Goal: Transaction & Acquisition: Purchase product/service

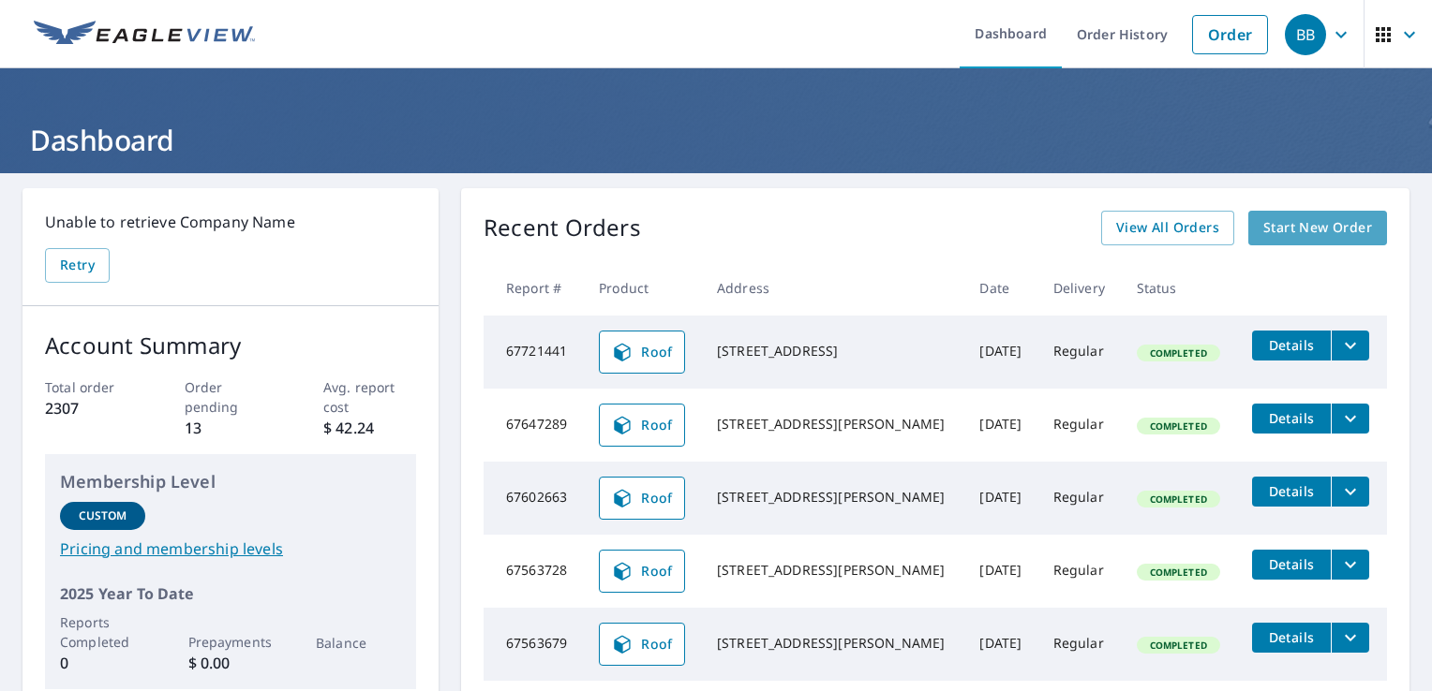
click at [1339, 215] on link "Start New Order" at bounding box center [1317, 228] width 139 height 35
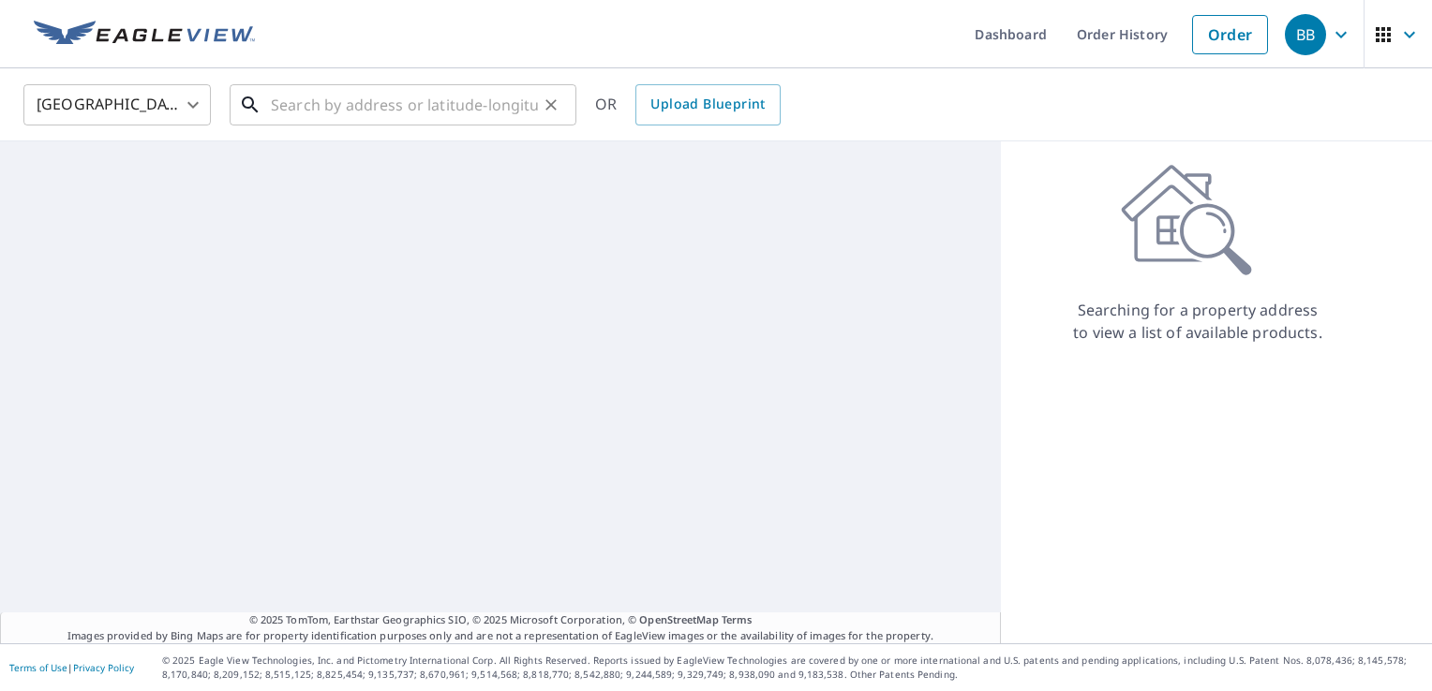
click at [469, 99] on input "text" at bounding box center [404, 105] width 267 height 52
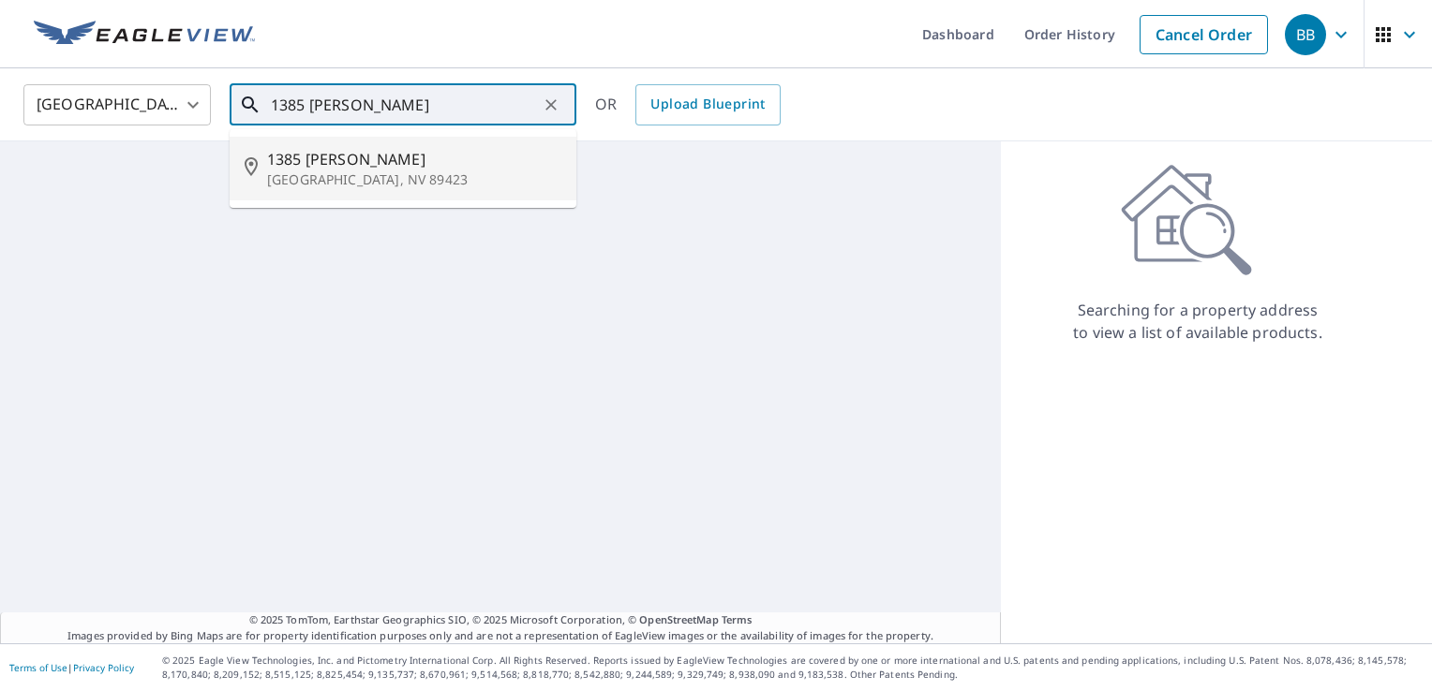
click at [382, 156] on span "1385 Cathy Ln" at bounding box center [414, 159] width 294 height 22
type input "1385 Cathy Ln Minden, NV 89423"
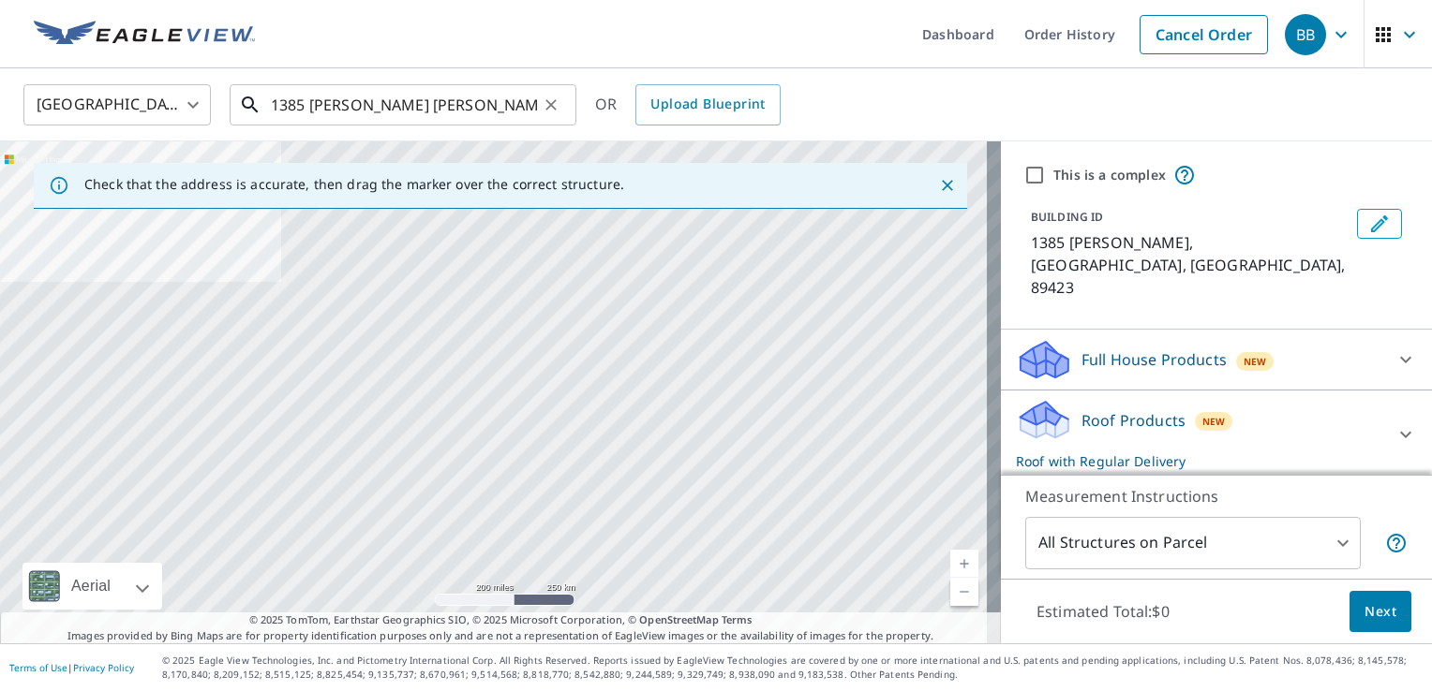
click at [527, 110] on input "1385 Cathy Ln Minden, NV 89423" at bounding box center [404, 105] width 267 height 52
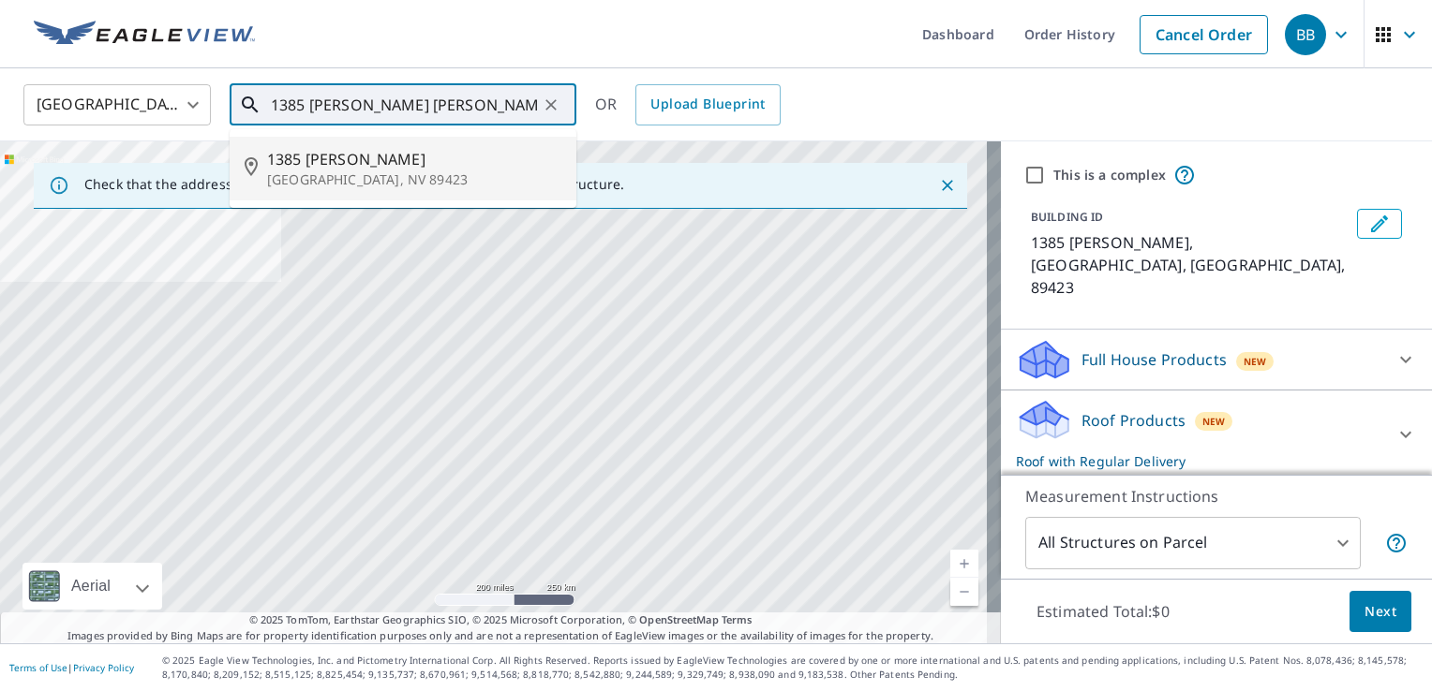
click at [446, 168] on span "1385 Cathy Ln" at bounding box center [414, 159] width 294 height 22
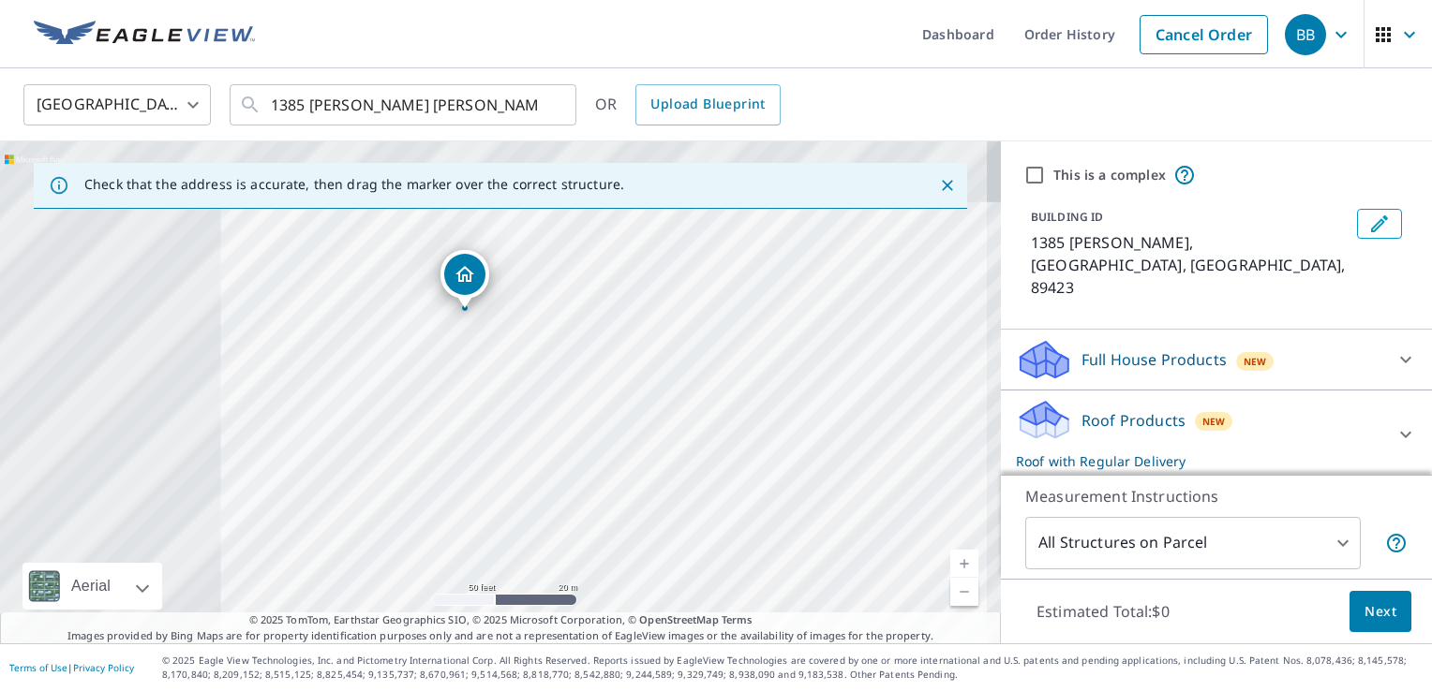
drag, startPoint x: 453, startPoint y: 394, endPoint x: 760, endPoint y: 536, distance: 337.9
click at [760, 536] on div "1385 Cathy Ln Minden, NV 89423" at bounding box center [500, 392] width 1001 height 502
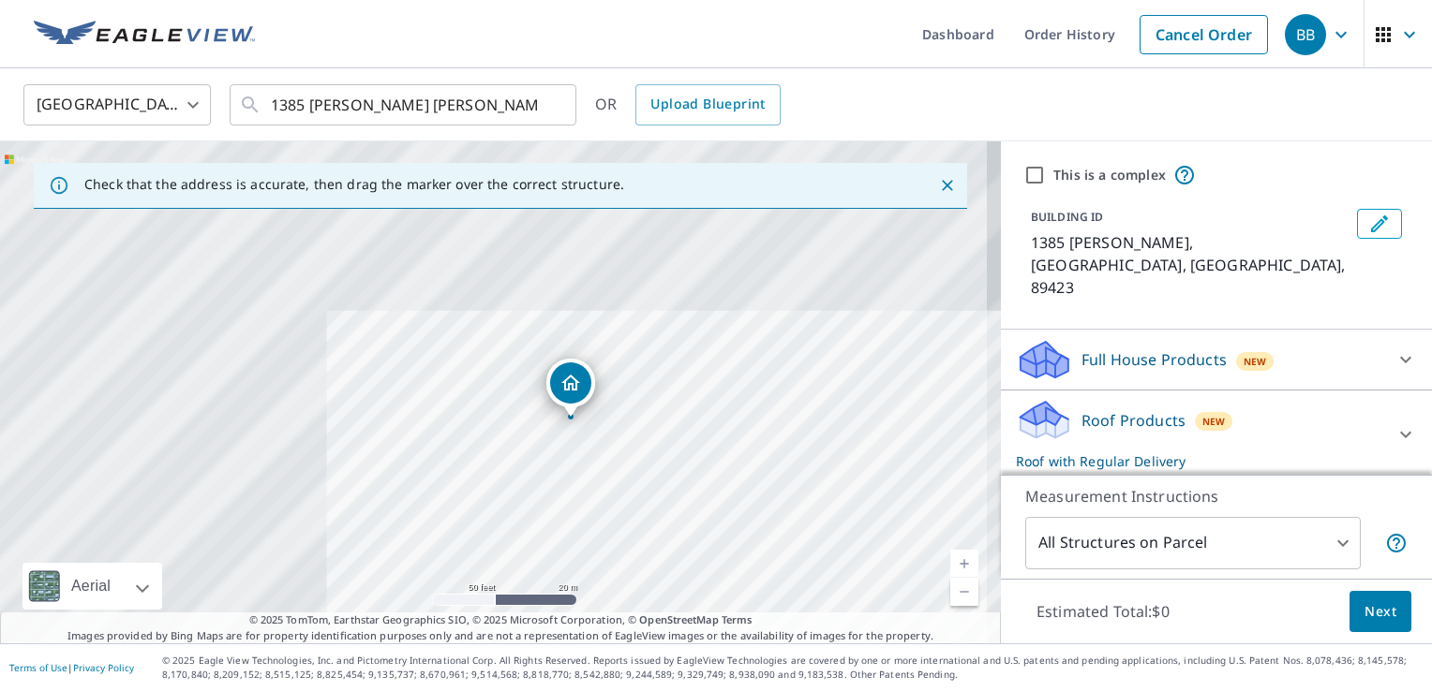
drag, startPoint x: 512, startPoint y: 384, endPoint x: 615, endPoint y: 493, distance: 149.8
click at [615, 493] on div "1385 Cathy Ln Minden, NV 89423" at bounding box center [500, 392] width 1001 height 502
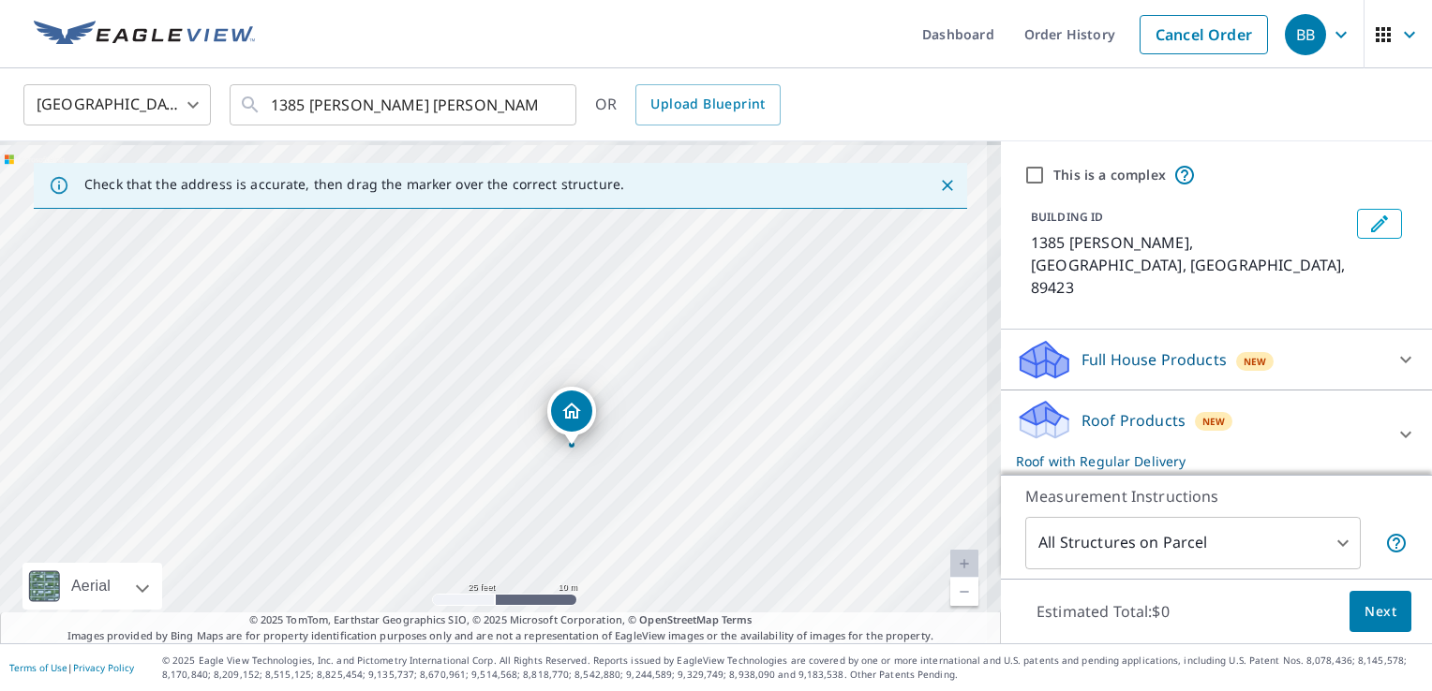
drag, startPoint x: 588, startPoint y: 443, endPoint x: 632, endPoint y: 548, distance: 113.8
click at [632, 548] on div "1385 Cathy Ln Minden, NV 89423" at bounding box center [500, 392] width 1001 height 502
click at [1372, 609] on span "Next" at bounding box center [1380, 612] width 32 height 23
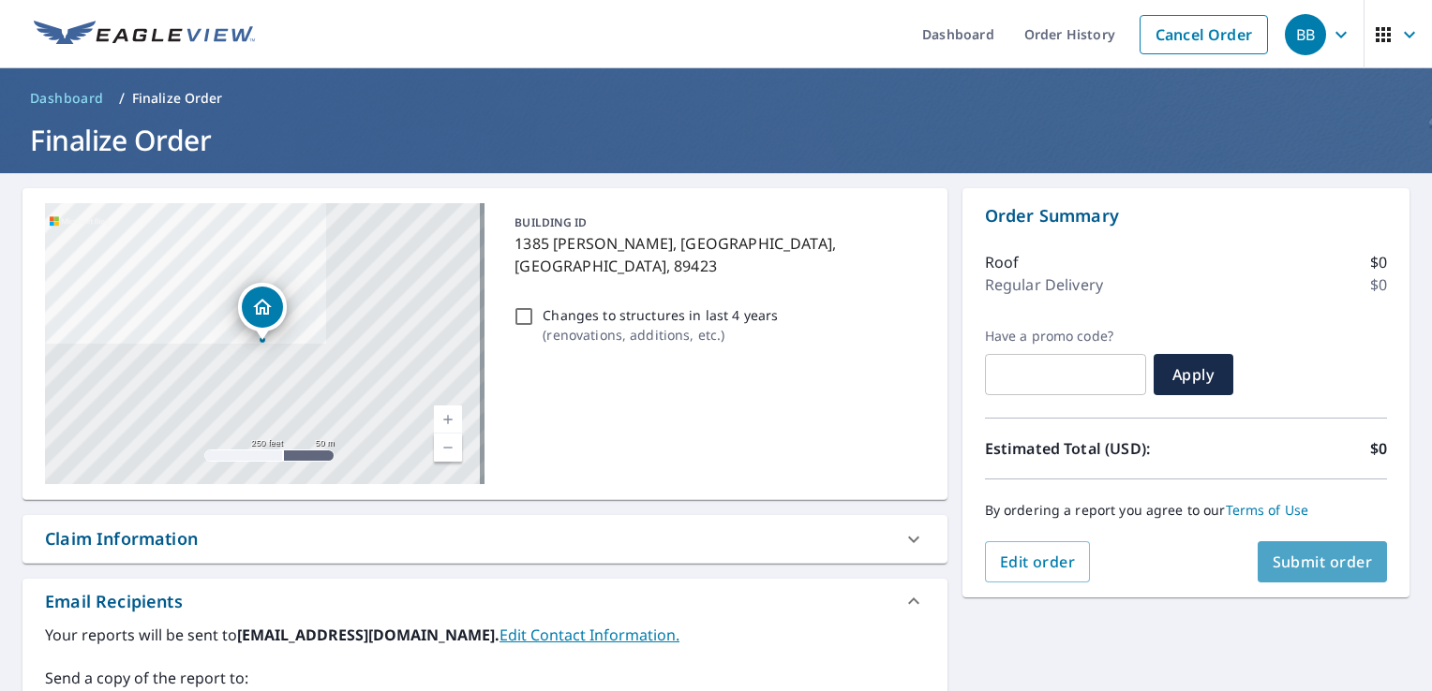
click at [1295, 569] on span "Submit order" at bounding box center [1322, 562] width 100 height 21
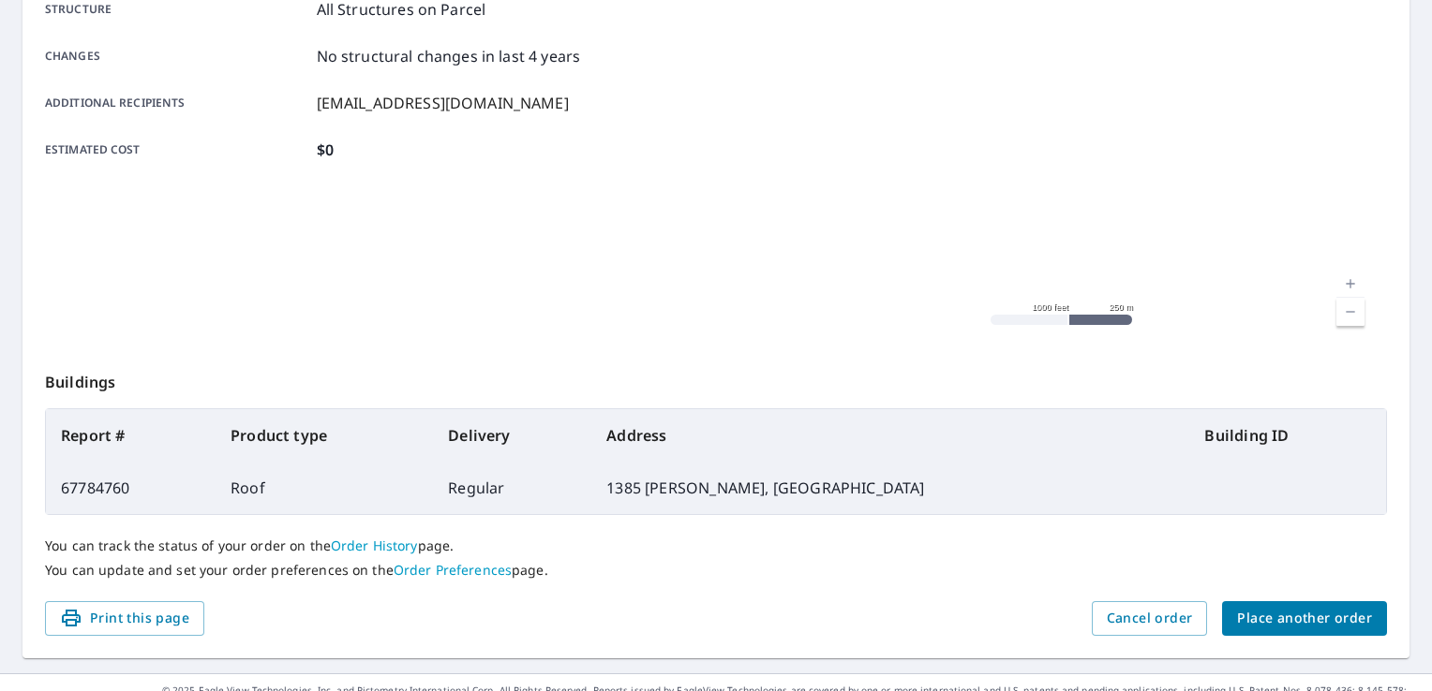
scroll to position [409, 0]
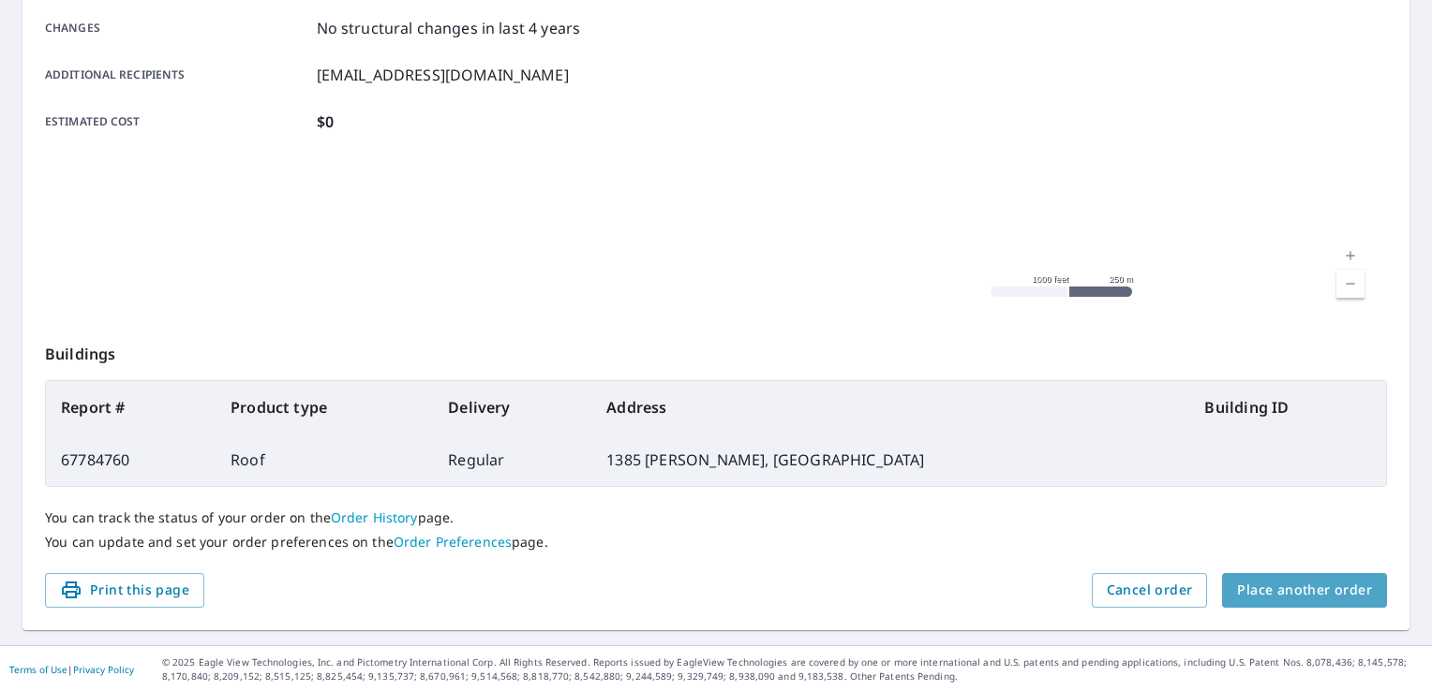
click at [1319, 579] on span "Place another order" at bounding box center [1304, 590] width 135 height 23
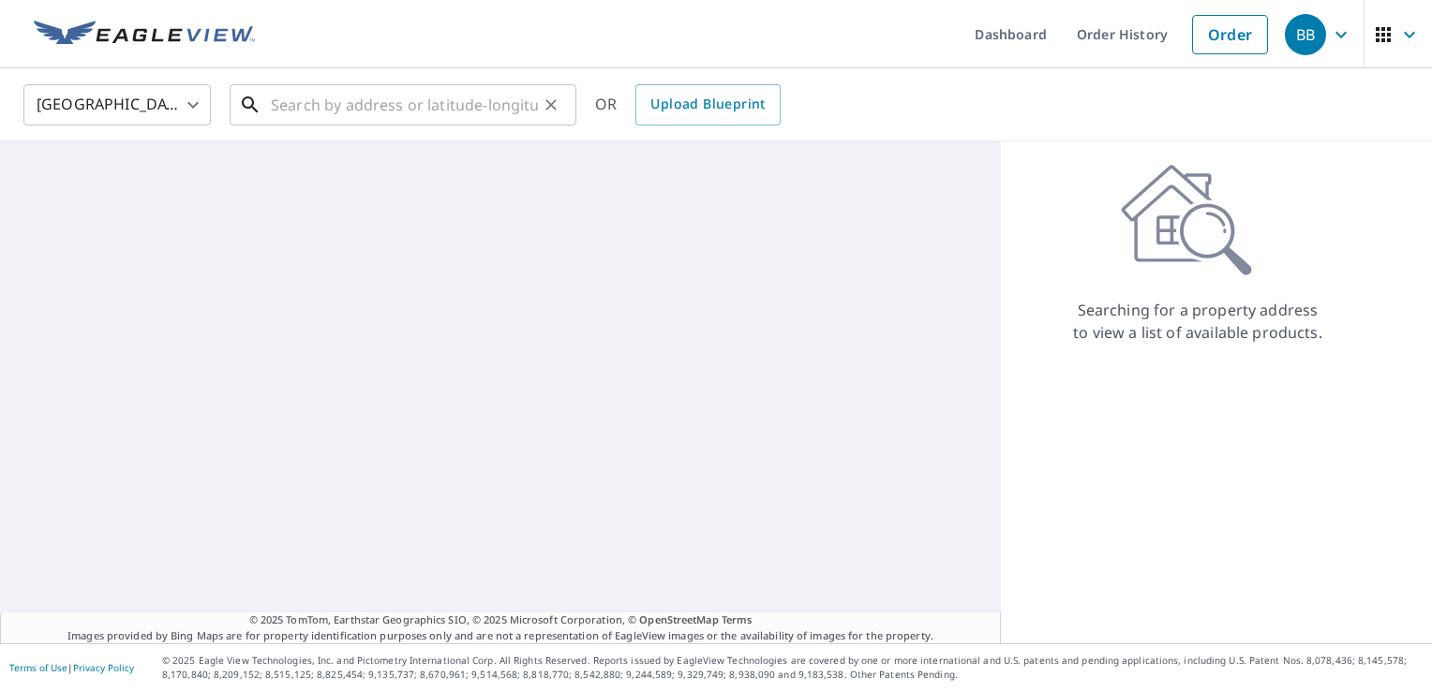
click at [349, 100] on input "text" at bounding box center [404, 105] width 267 height 52
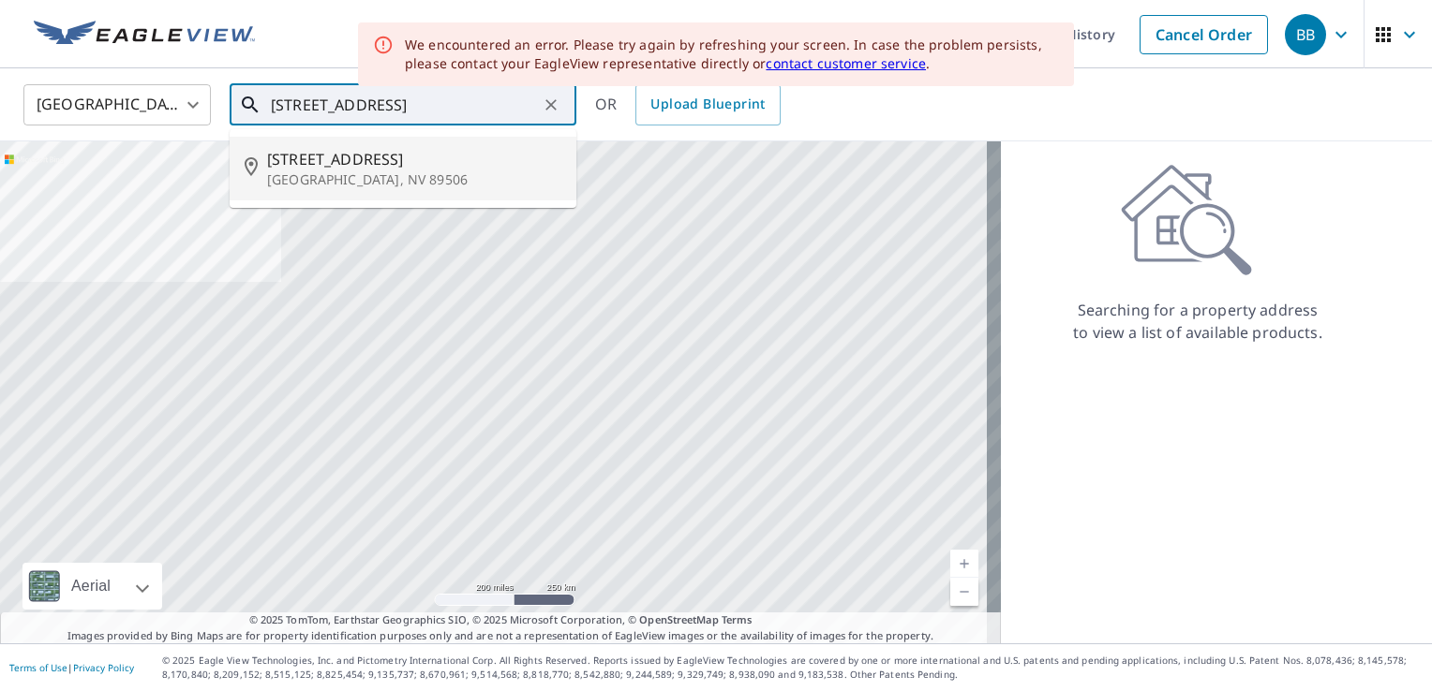
click at [364, 172] on p "Reno, NV 89506" at bounding box center [414, 180] width 294 height 19
type input "11932 Andes St Reno, NV 89506"
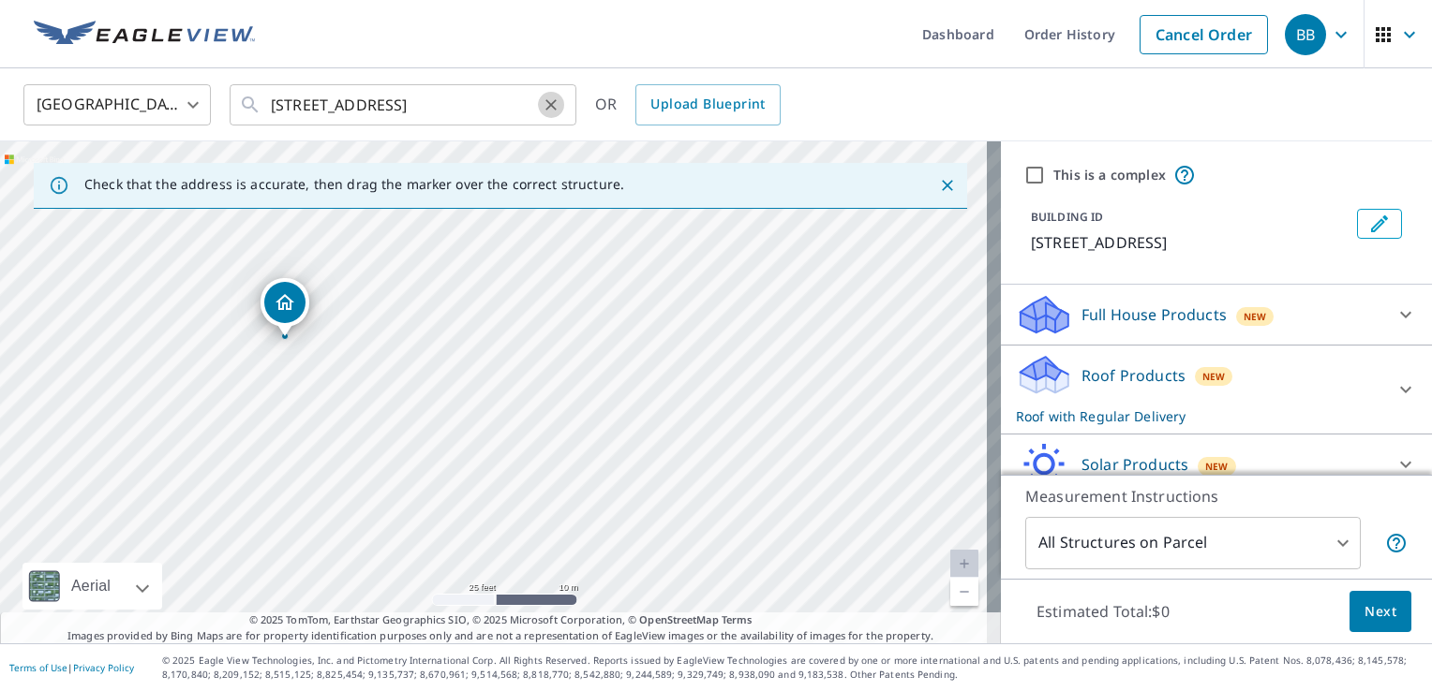
click at [546, 111] on icon "Clear" at bounding box center [551, 105] width 19 height 19
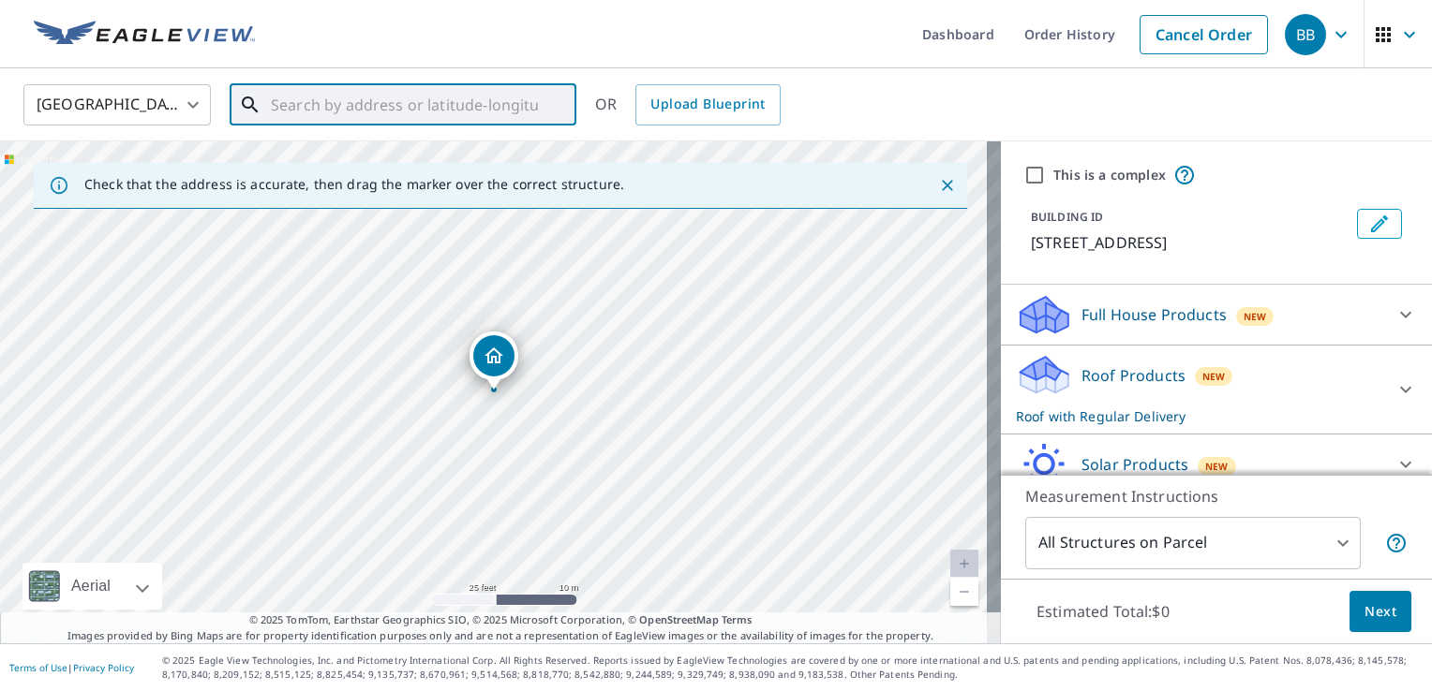
click at [495, 107] on input "text" at bounding box center [404, 105] width 267 height 52
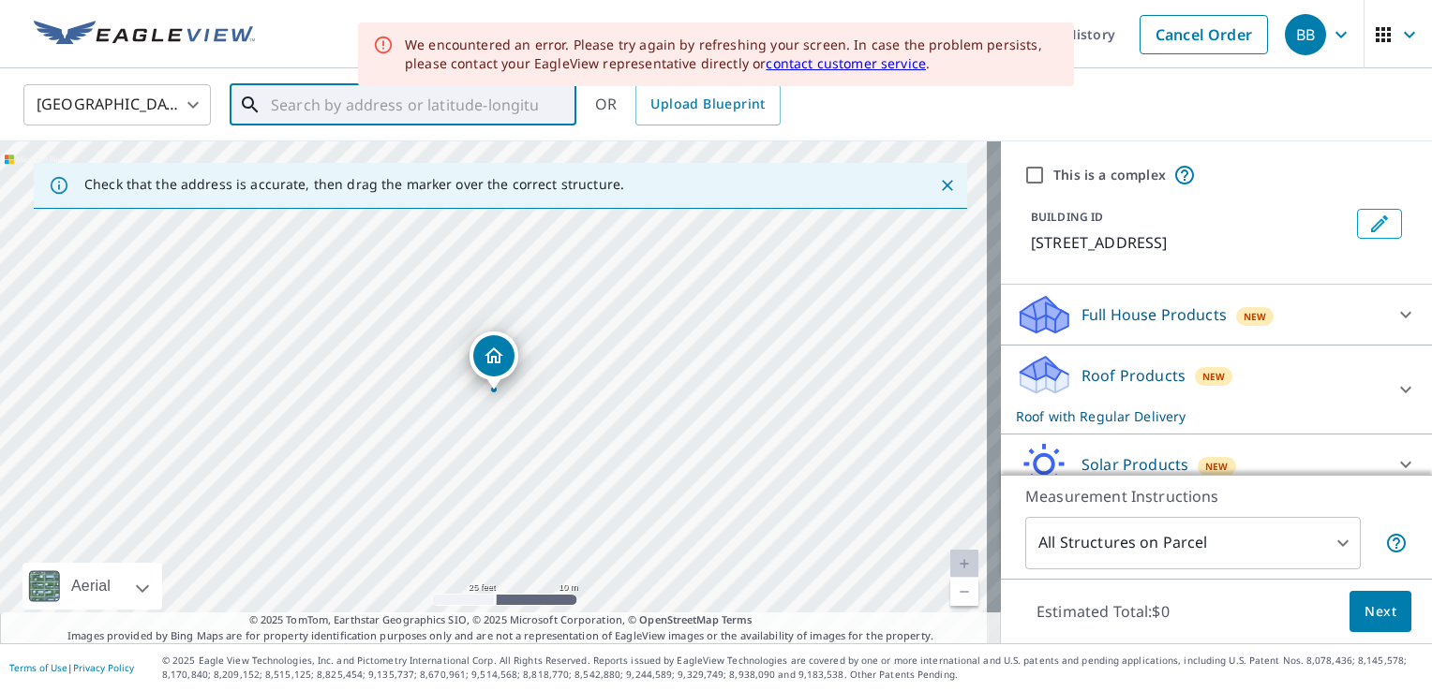
click at [415, 107] on input "text" at bounding box center [404, 105] width 267 height 52
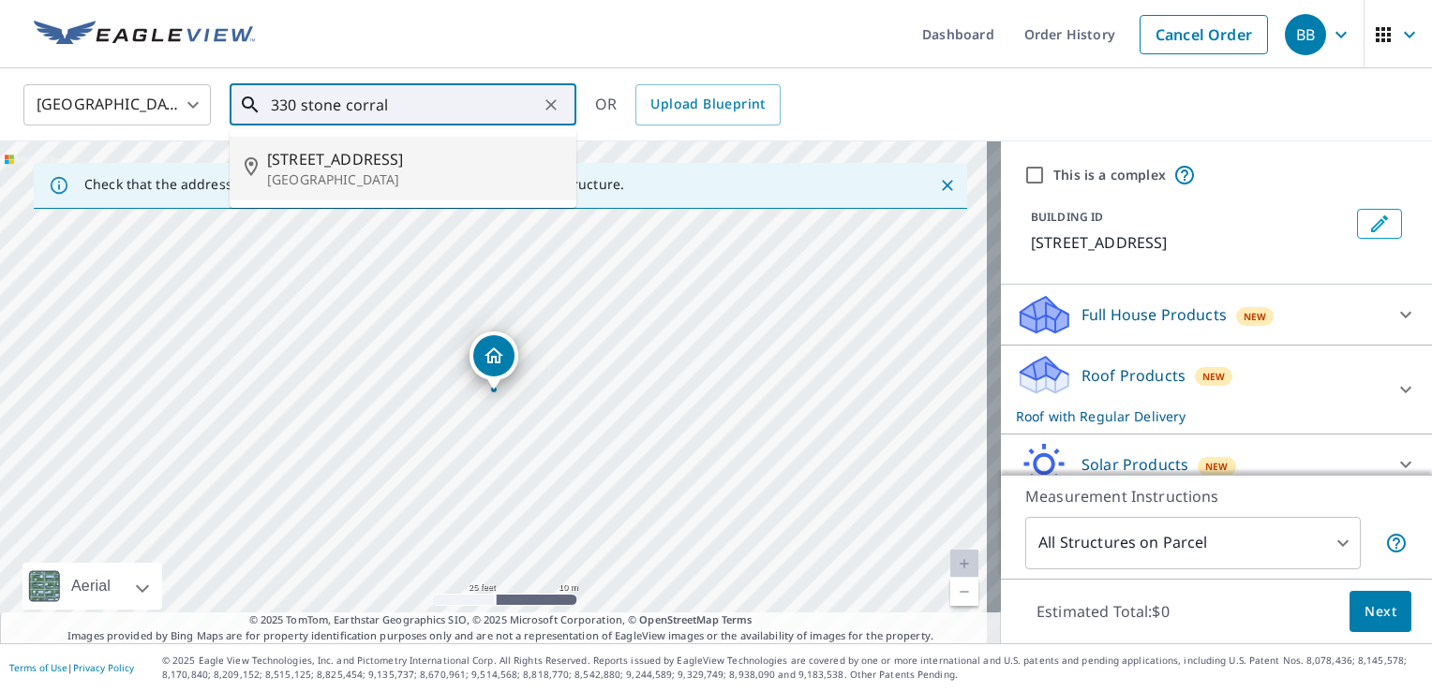
click at [427, 163] on span "330 Stone Corral Ct" at bounding box center [414, 159] width 294 height 22
type input "330 Stone Corral Ct Sun Valley, NV 89433"
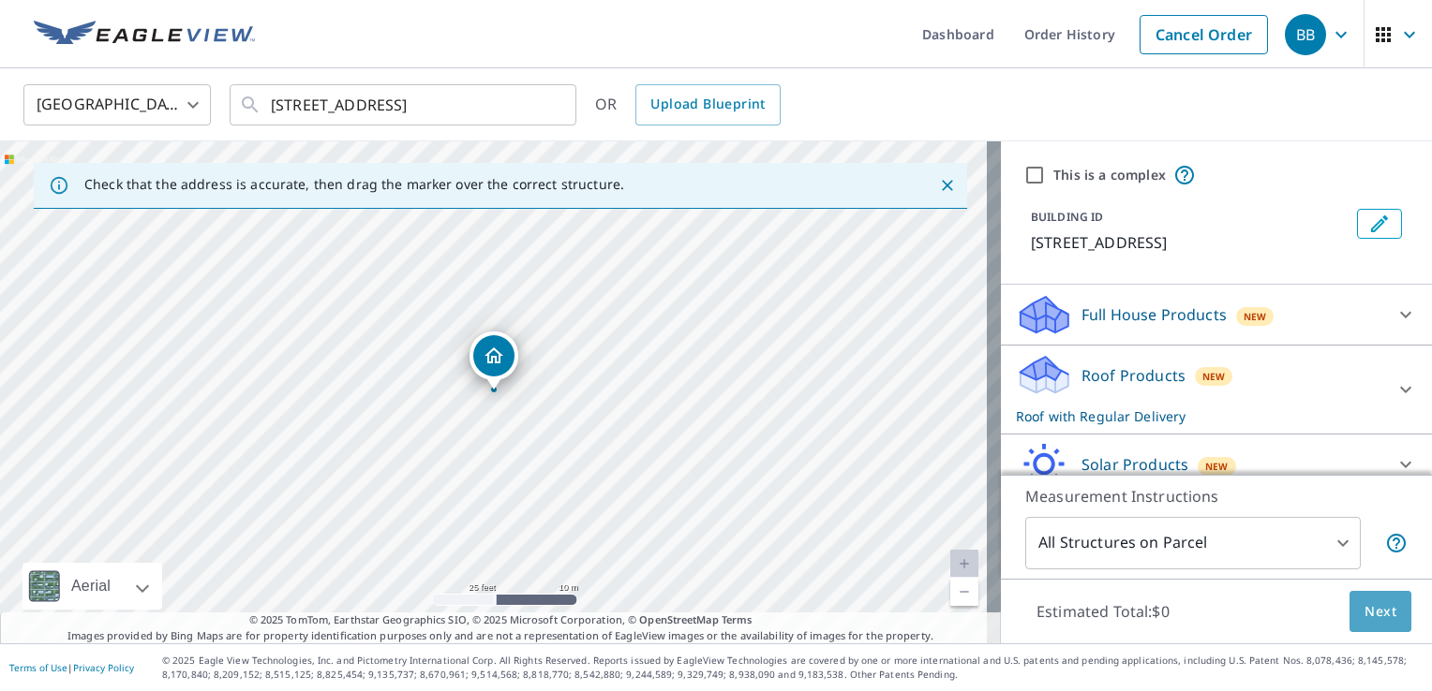
click at [1374, 617] on span "Next" at bounding box center [1380, 612] width 32 height 23
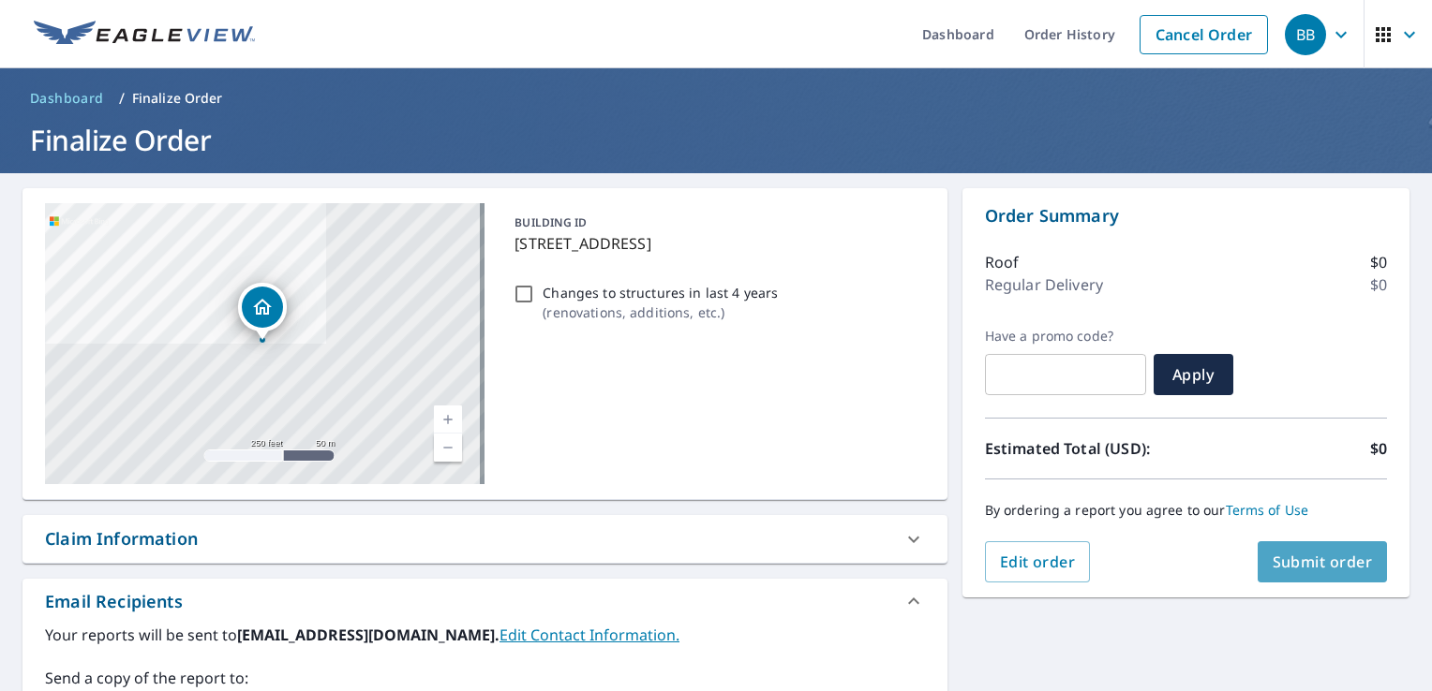
click at [1280, 568] on span "Submit order" at bounding box center [1322, 562] width 100 height 21
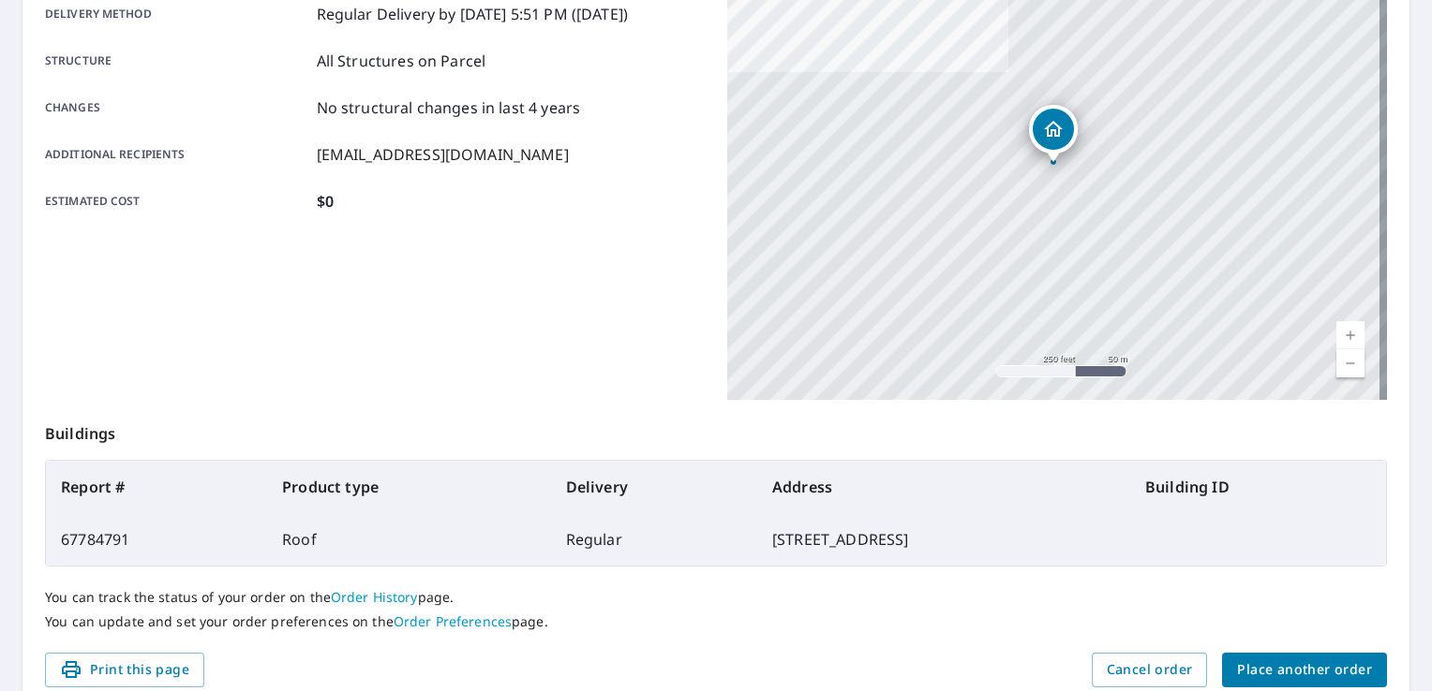
scroll to position [409, 0]
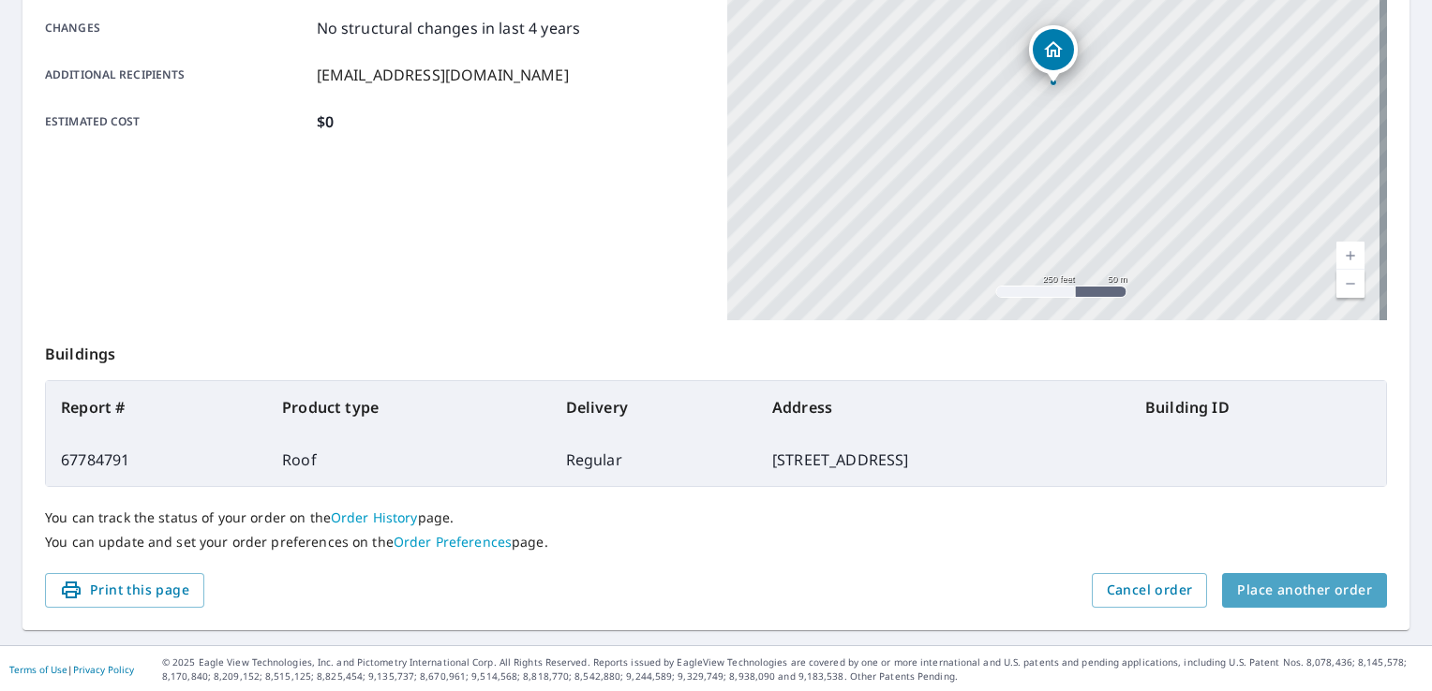
click at [1305, 579] on span "Place another order" at bounding box center [1304, 590] width 135 height 23
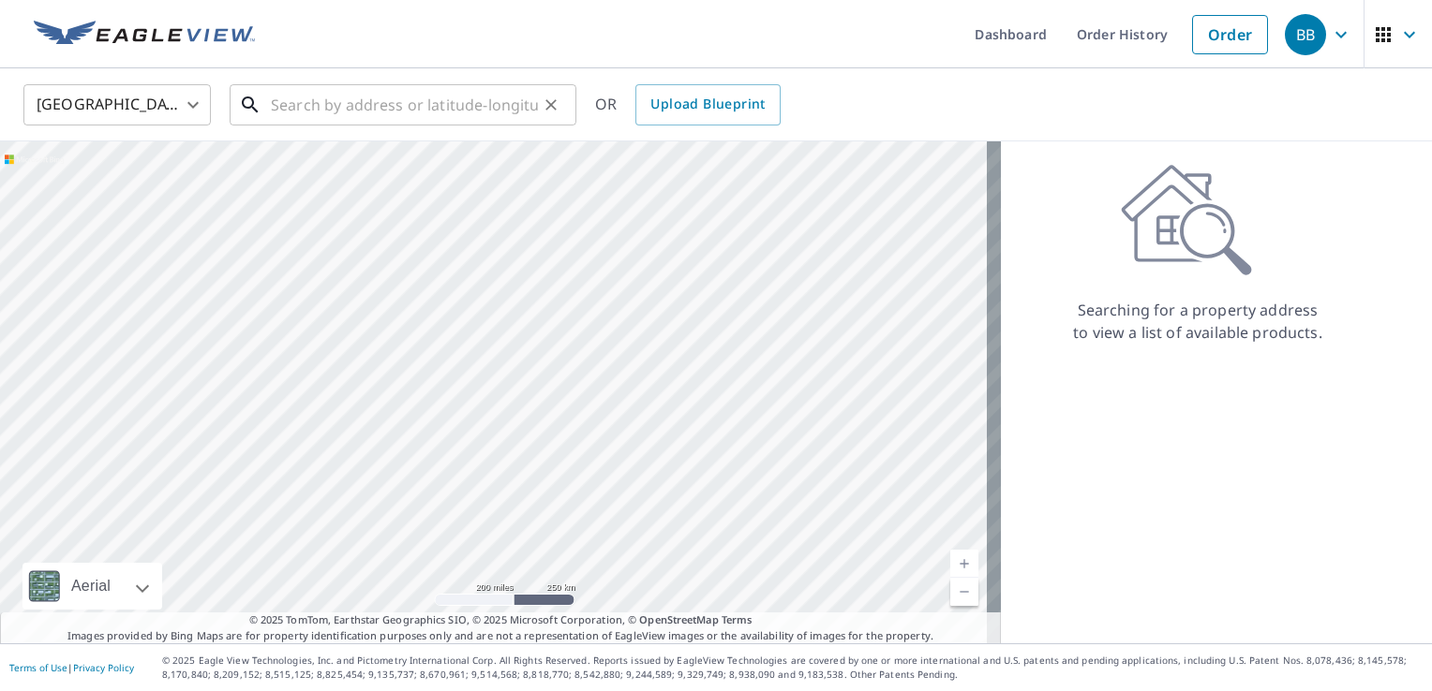
click at [375, 106] on input "text" at bounding box center [404, 105] width 267 height 52
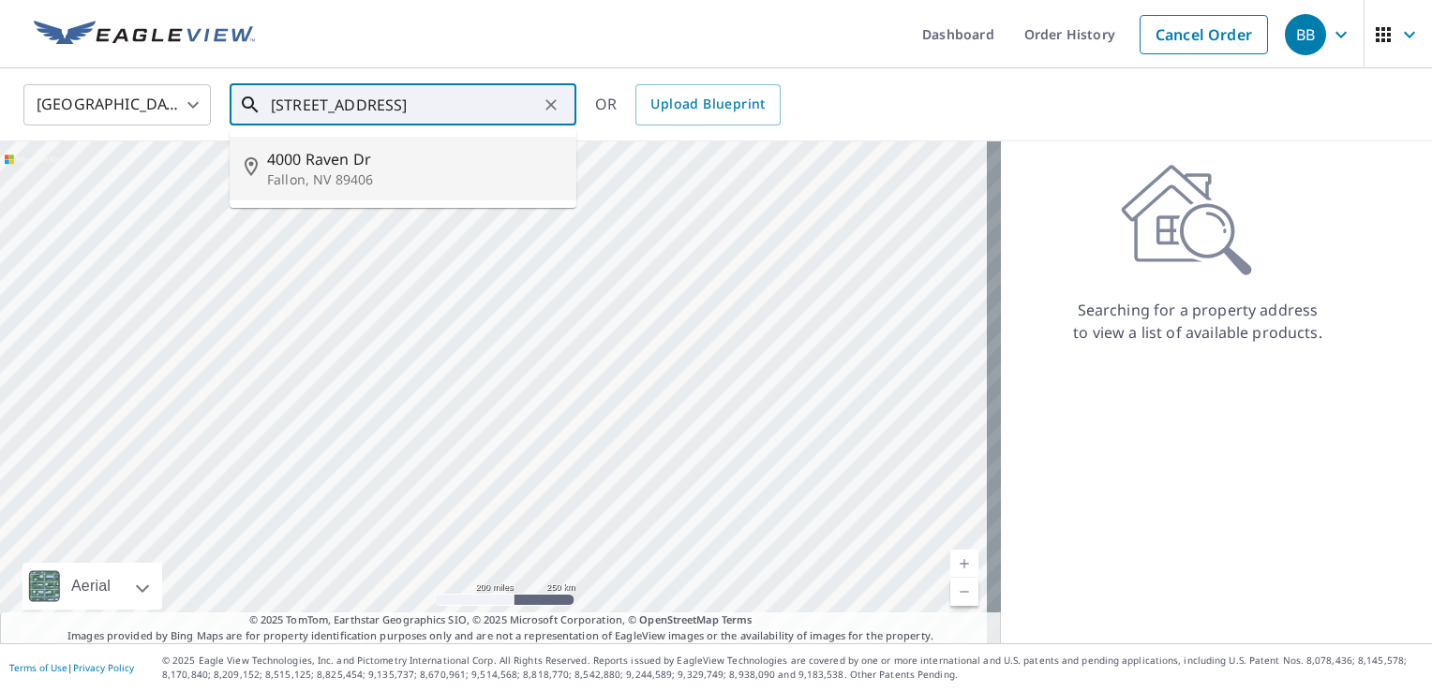
click at [374, 169] on span "4000 Raven Dr" at bounding box center [414, 159] width 294 height 22
type input "4000 Raven Dr Fallon, NV 89406"
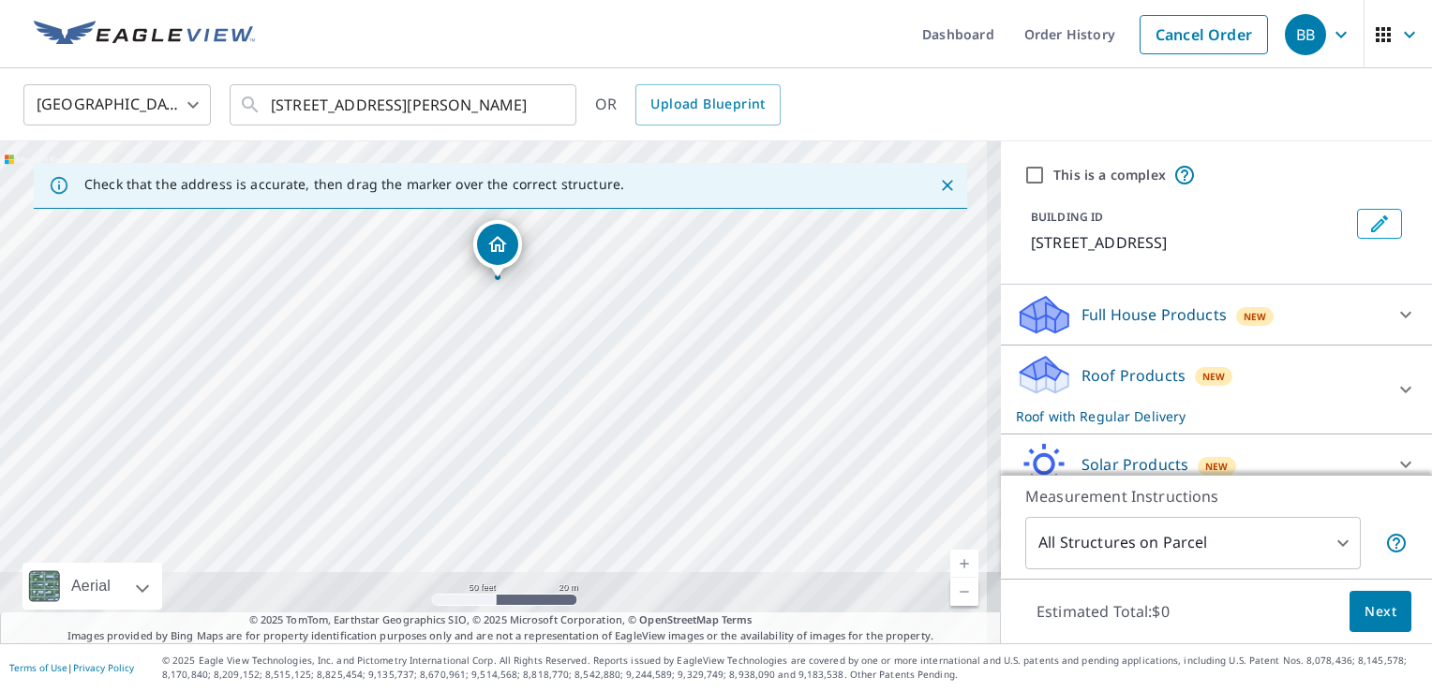
drag, startPoint x: 527, startPoint y: 458, endPoint x: 570, endPoint y: 291, distance: 172.0
click at [570, 291] on div "4000 Raven Dr Fallon, NV 89406" at bounding box center [500, 392] width 1001 height 502
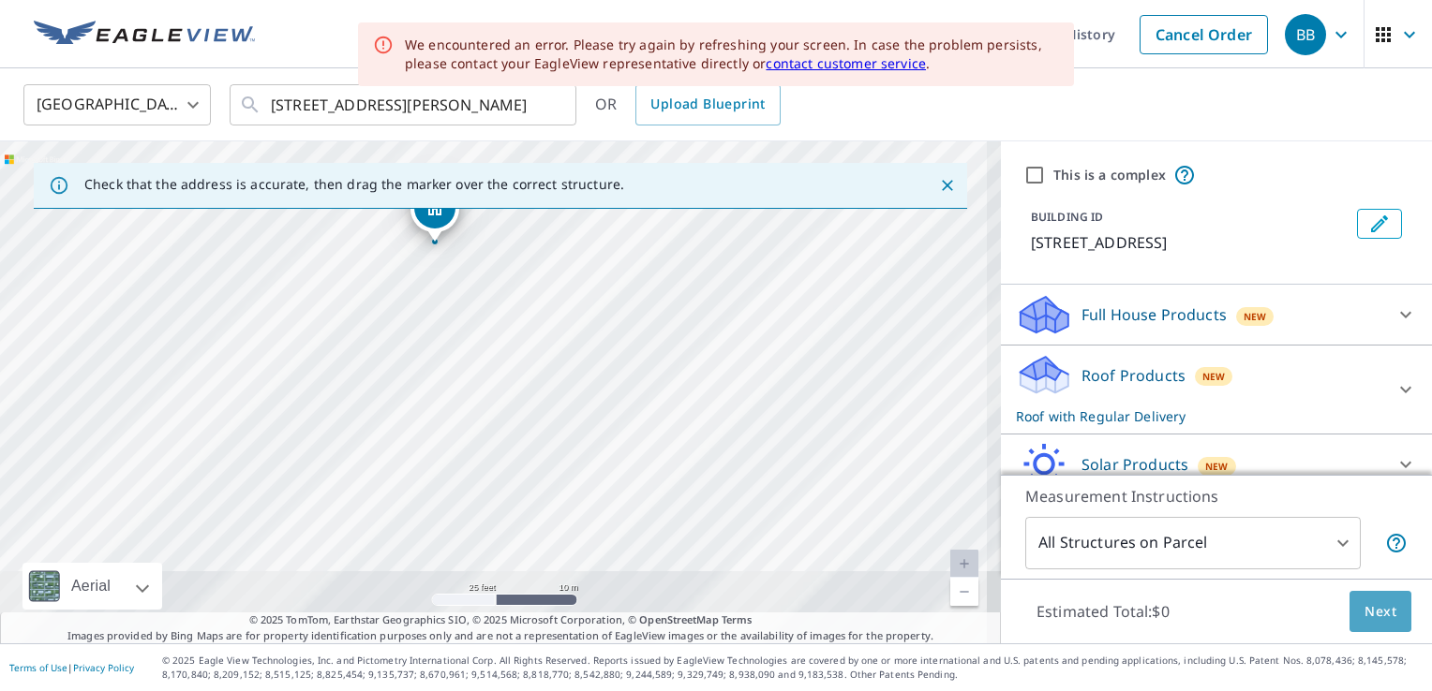
click at [1376, 606] on span "Next" at bounding box center [1380, 612] width 32 height 23
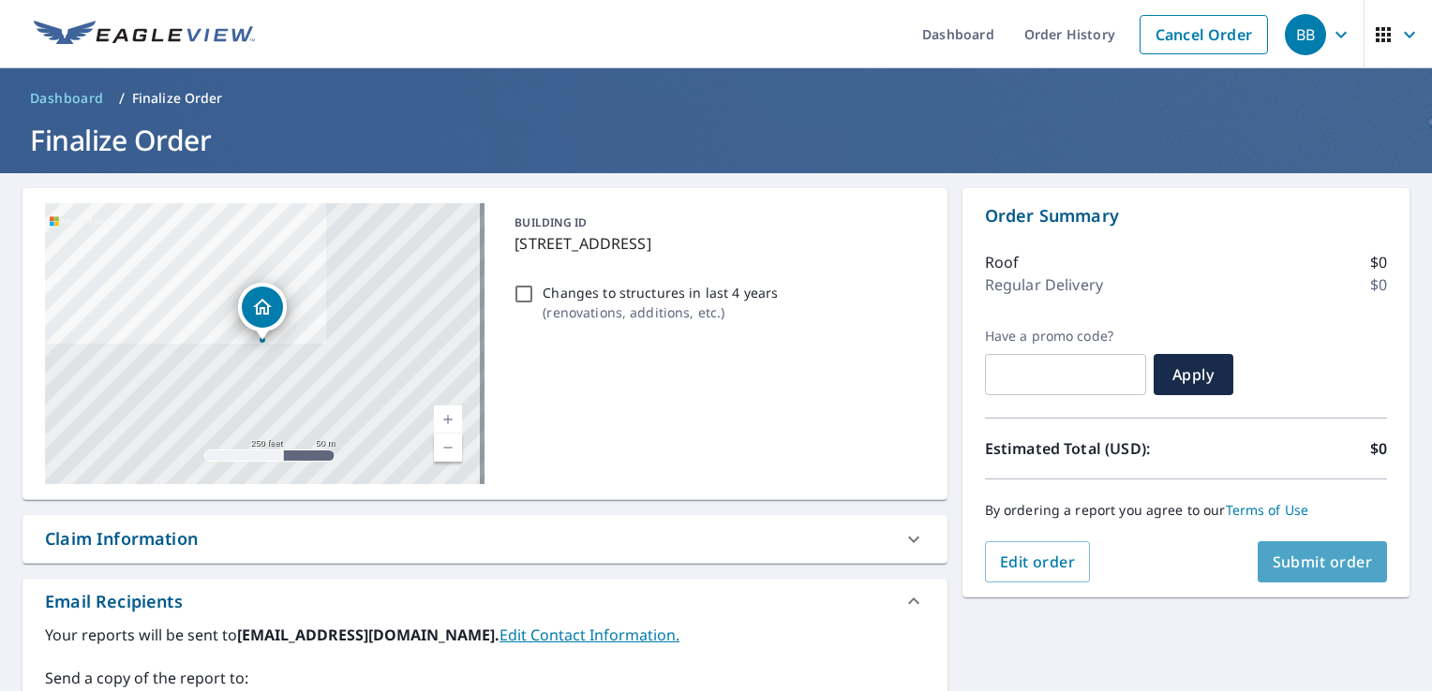
click at [1293, 557] on span "Submit order" at bounding box center [1322, 562] width 100 height 21
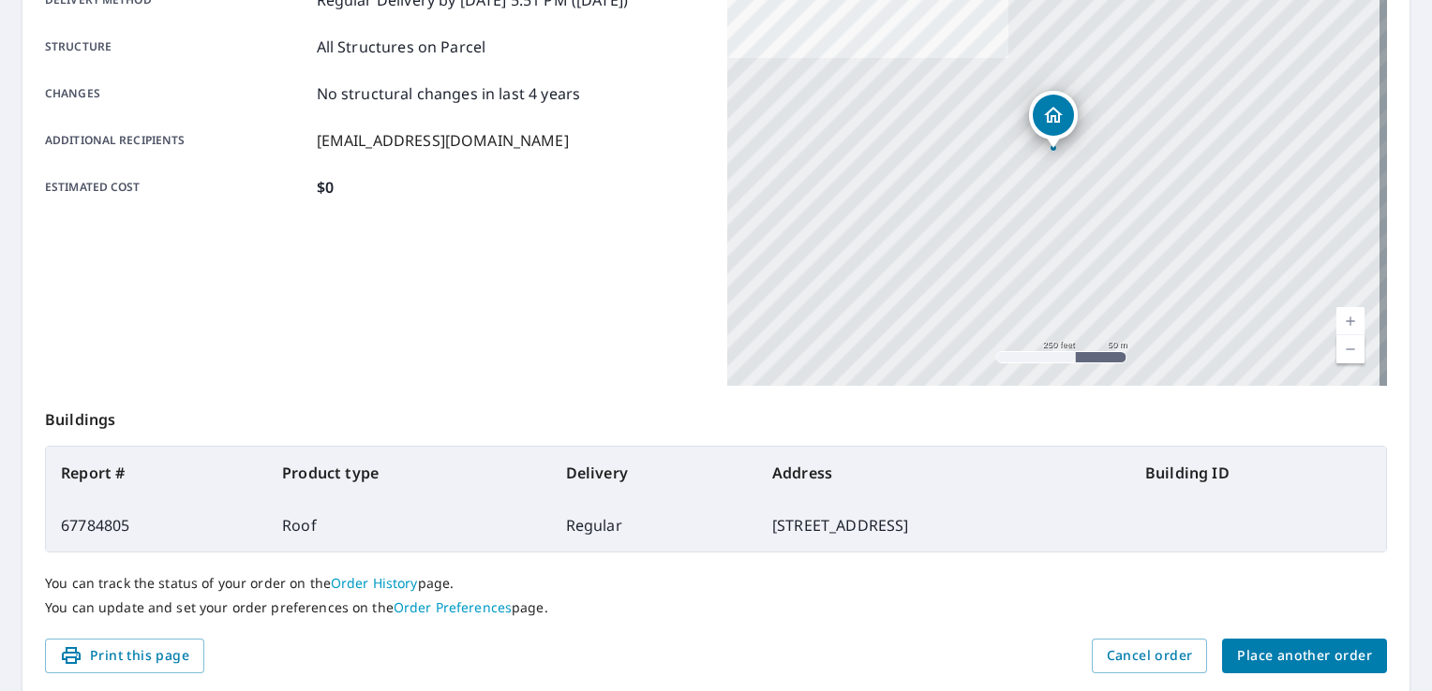
scroll to position [409, 0]
